Goal: Information Seeking & Learning: Learn about a topic

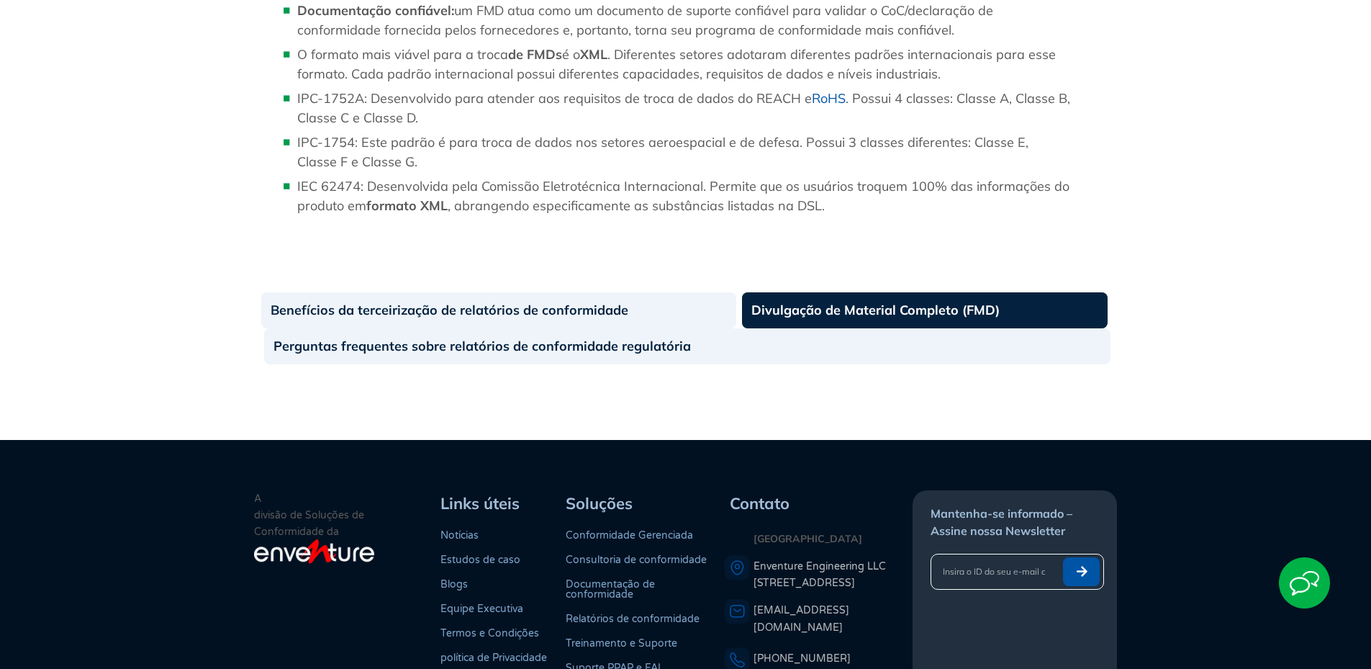
scroll to position [1698, 0]
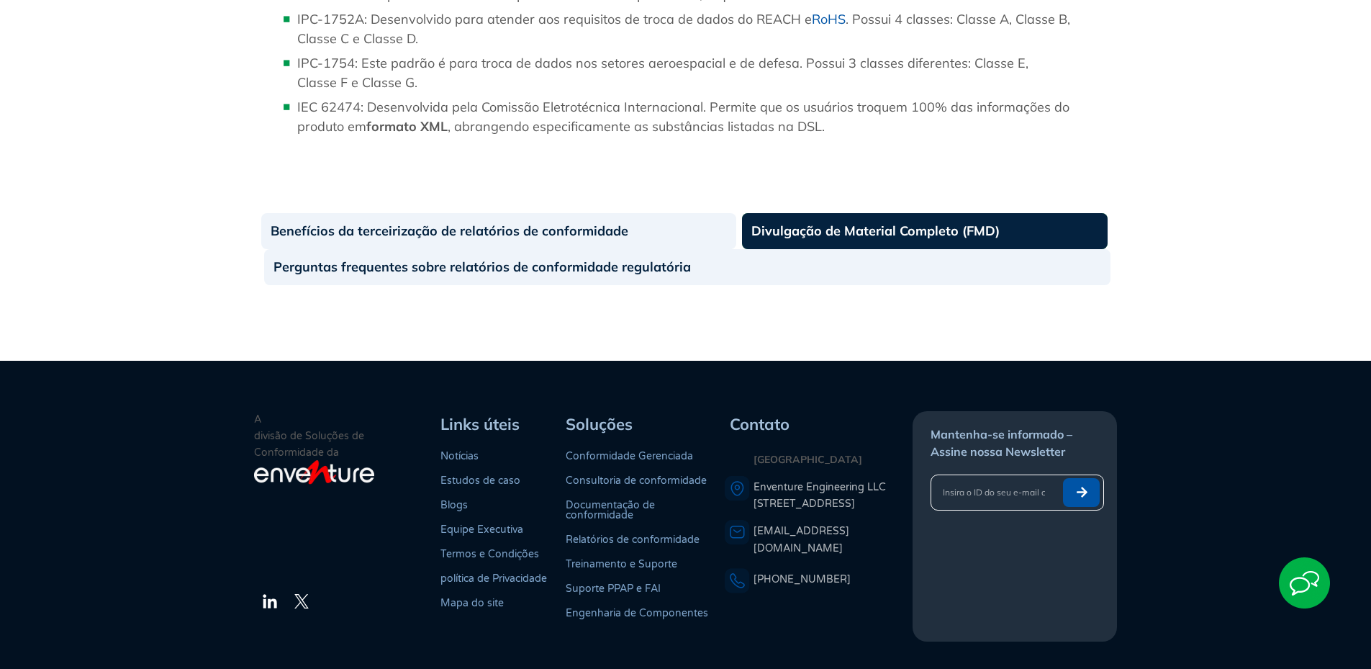
click at [849, 238] on font "Divulgação de Material Completo (FMD)" at bounding box center [875, 230] width 248 height 17
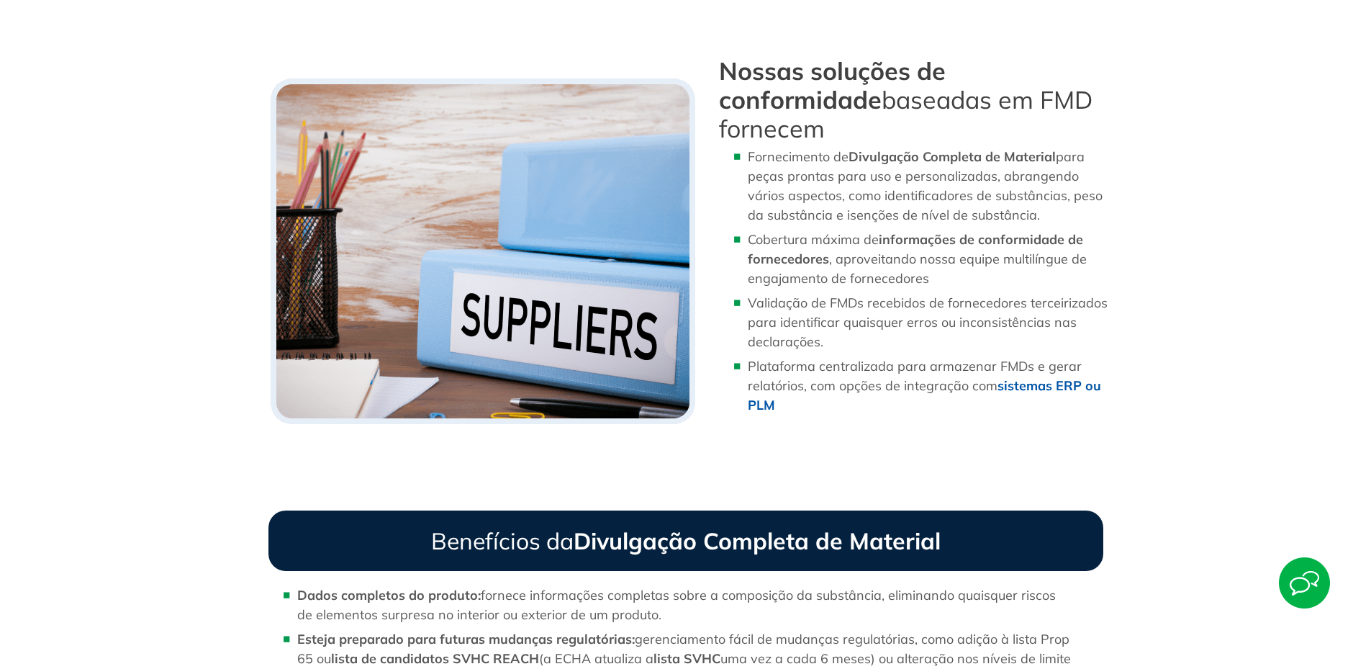
scroll to position [864, 0]
